Goal: Navigation & Orientation: Find specific page/section

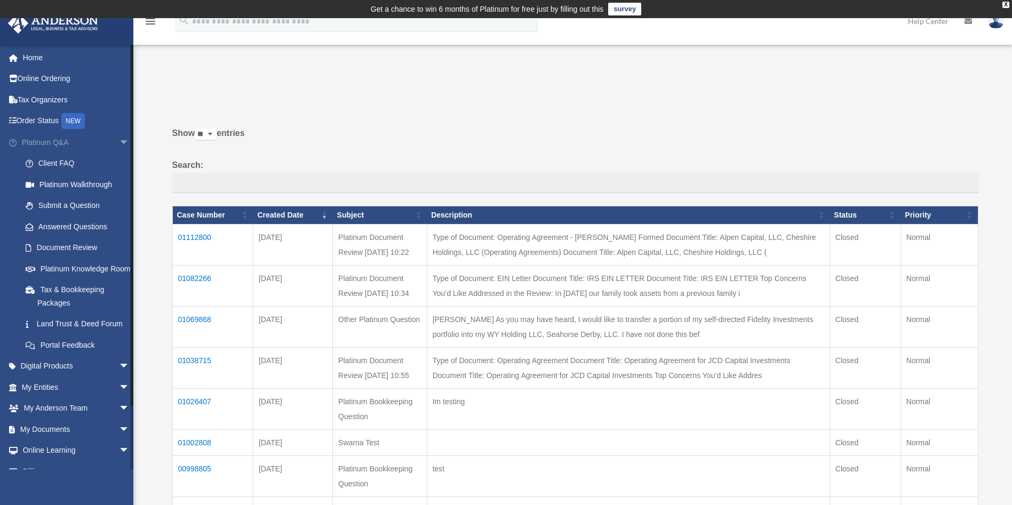
click at [119, 142] on span "arrow_drop_down" at bounding box center [129, 143] width 21 height 22
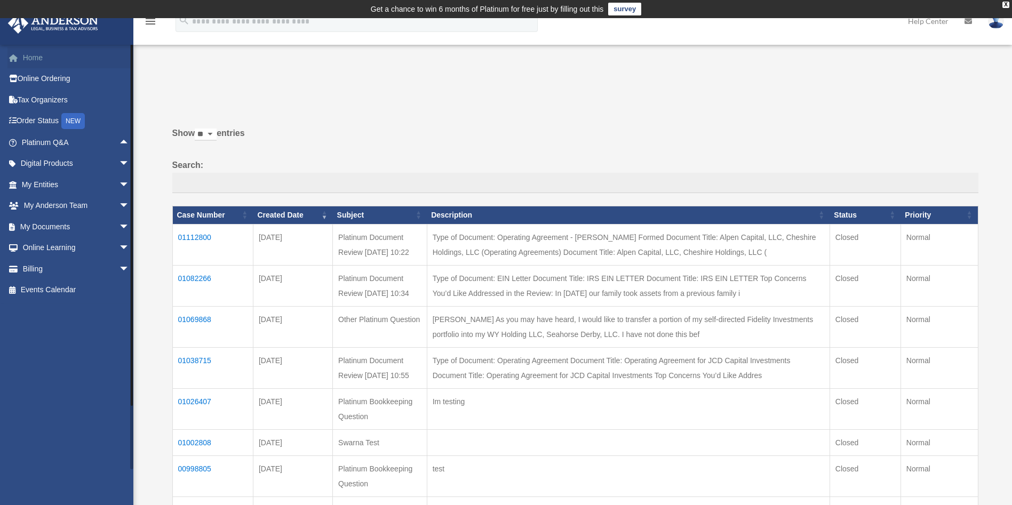
click at [57, 58] on link "Home" at bounding box center [76, 57] width 138 height 21
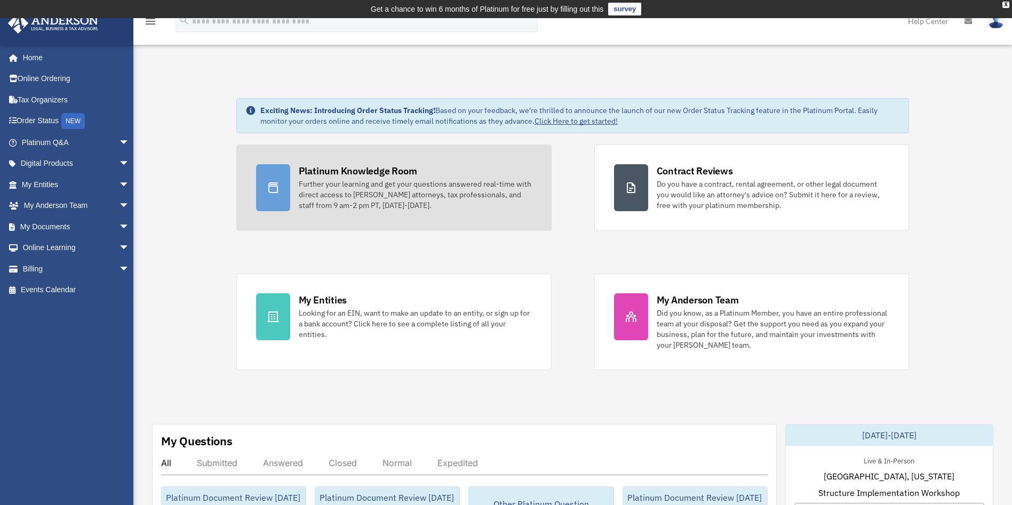
click at [398, 199] on div "Further your learning and get your questions answered real-time with direct acc…" at bounding box center [415, 195] width 233 height 32
